Goal: Transaction & Acquisition: Book appointment/travel/reservation

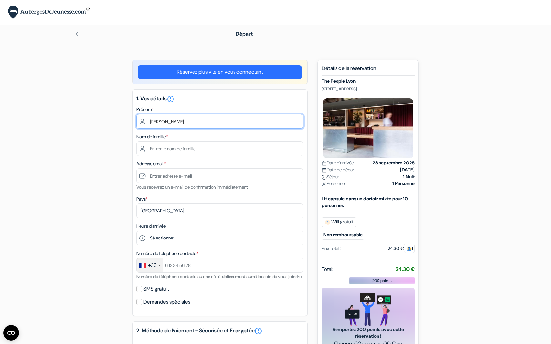
type input "[PERSON_NAME]"
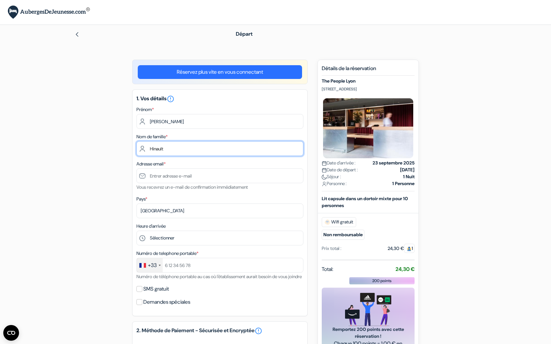
type input "Hinault"
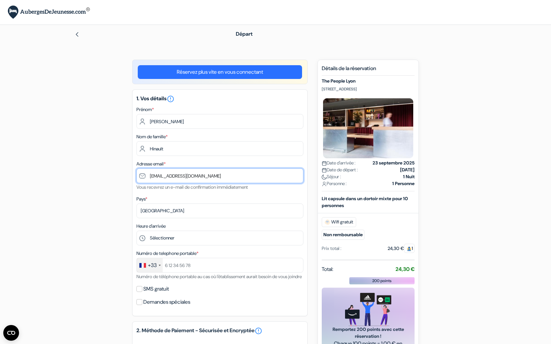
type input "[EMAIL_ADDRESS][DOMAIN_NAME]"
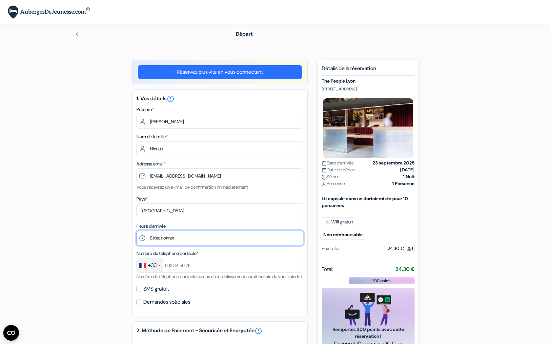
select select "22"
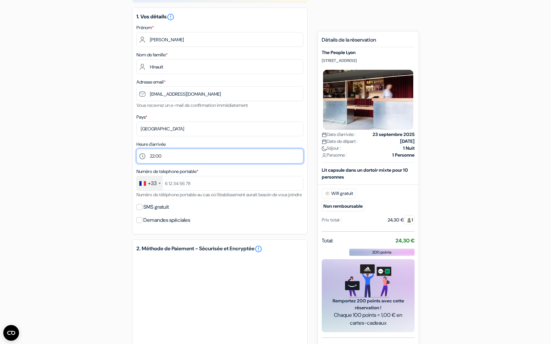
scroll to position [87, 0]
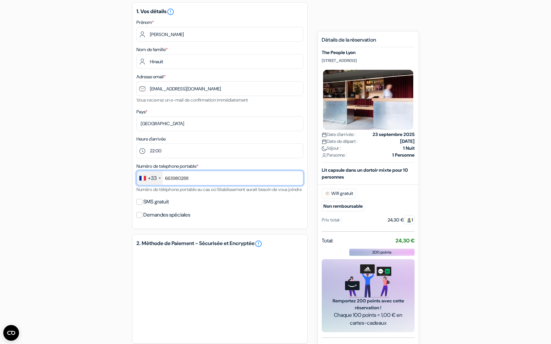
type input "663980288"
click at [140, 205] on input "SMS gratuit" at bounding box center [139, 202] width 6 height 6
checkbox input "true"
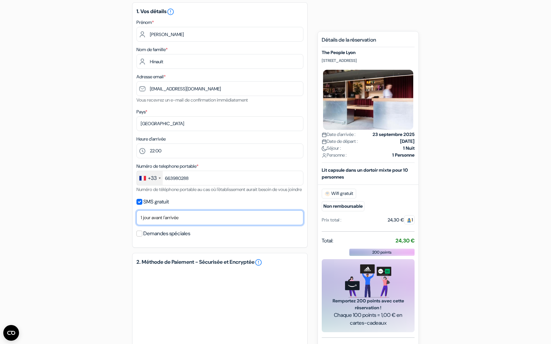
select select "0"
click at [141, 237] on input "Demandes spéciales" at bounding box center [139, 234] width 6 height 6
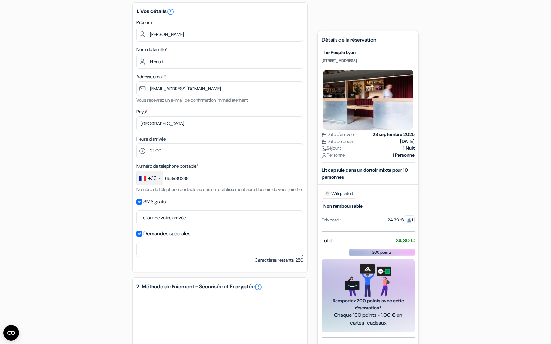
click at [140, 237] on input "Demandes spéciales" at bounding box center [139, 234] width 6 height 6
checkbox input "false"
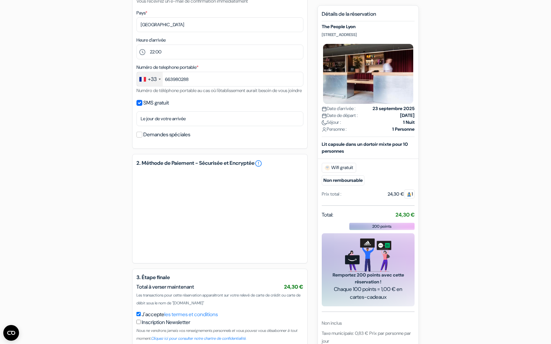
scroll to position [182, 0]
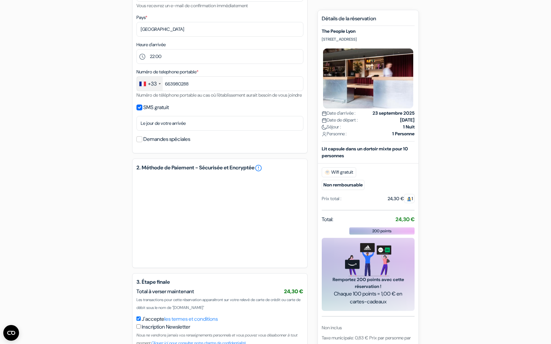
drag, startPoint x: 322, startPoint y: 46, endPoint x: 401, endPoint y: 49, distance: 78.7
click at [401, 42] on p "[STREET_ADDRESS]" at bounding box center [368, 39] width 93 height 5
copy p "[STREET_ADDRESS]"
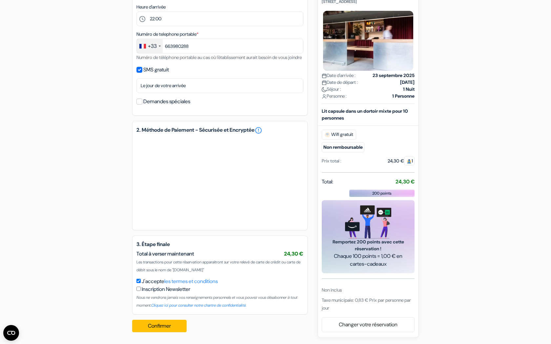
scroll to position [227, 0]
click at [168, 325] on button "Confirmer Loading..." at bounding box center [159, 326] width 54 height 12
